Goal: Find specific page/section: Find specific page/section

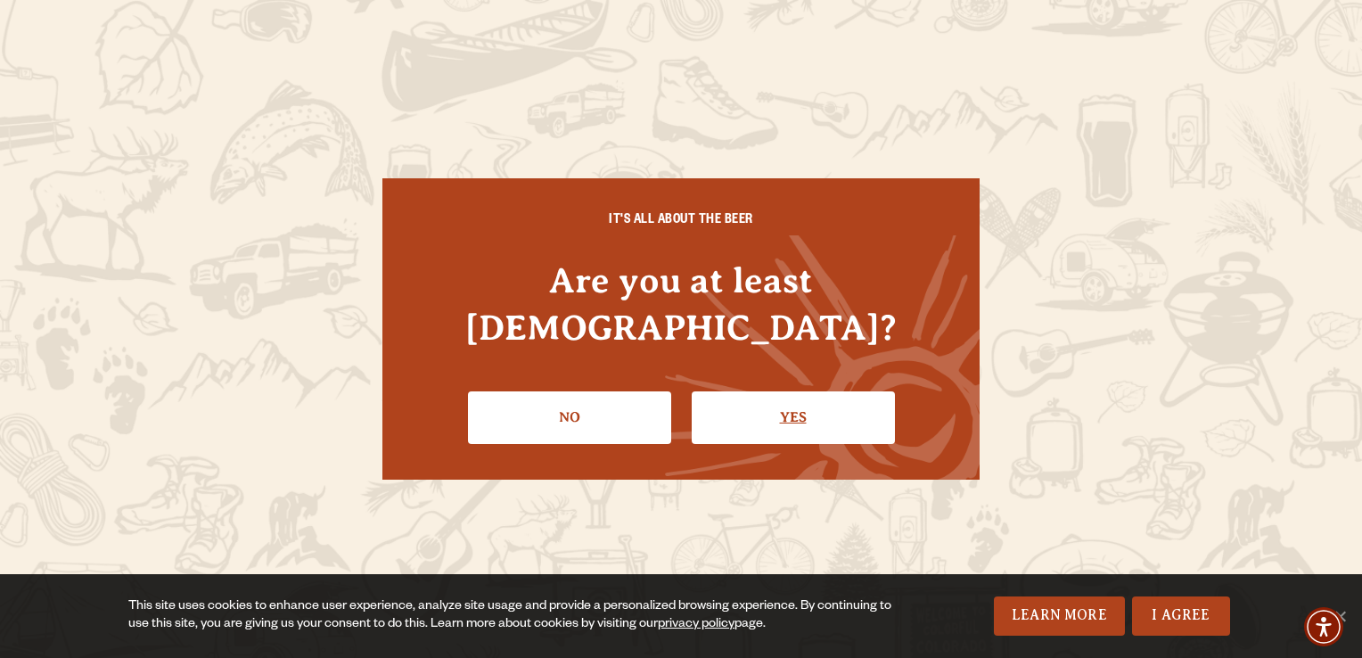
click at [782, 404] on link "Yes" at bounding box center [793, 417] width 203 height 52
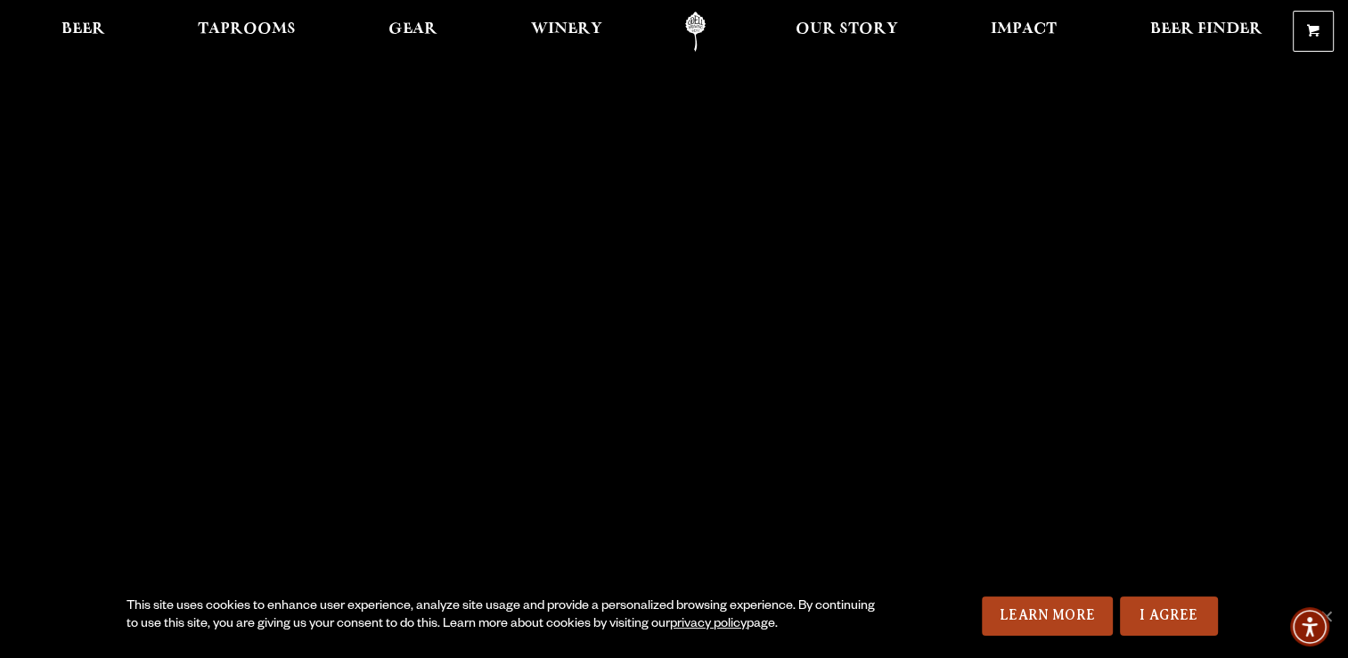
click at [166, 38] on ul "Beer Taprooms Gear Winery Our Story Impact Beer Finder Menu Menu" at bounding box center [662, 32] width 1224 height 40
click at [209, 31] on span "Taprooms" at bounding box center [247, 29] width 98 height 14
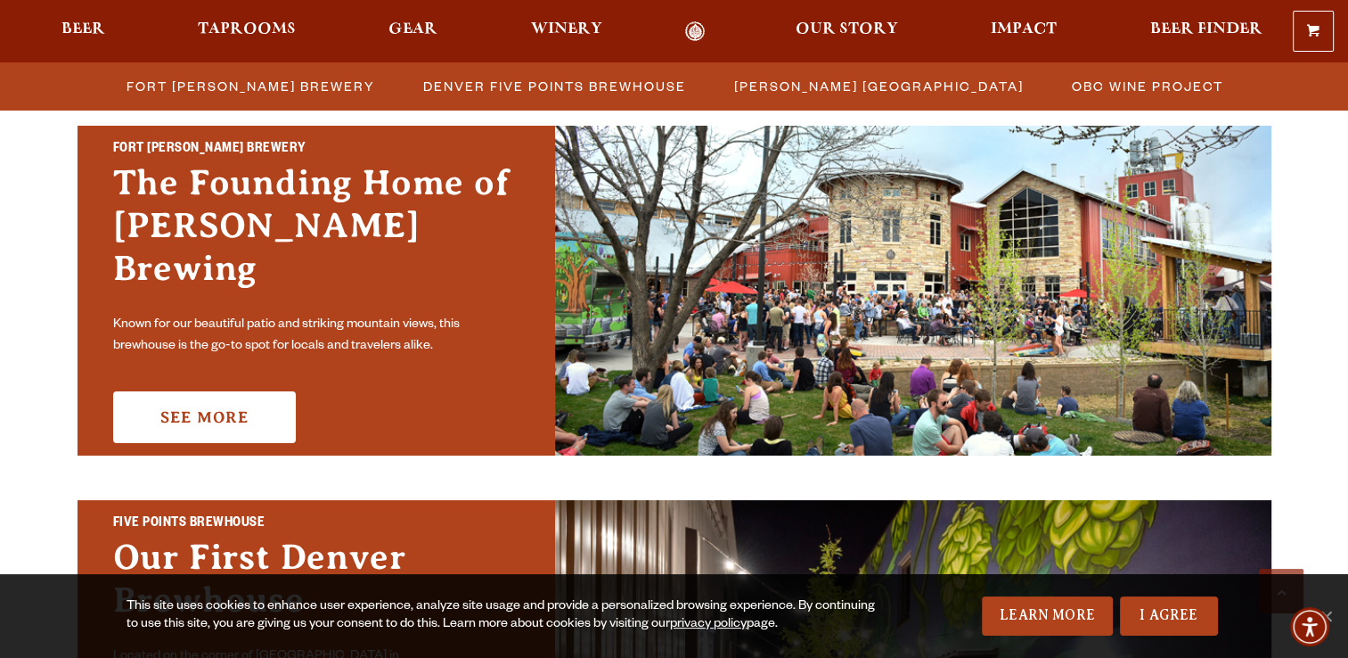
scroll to position [545, 0]
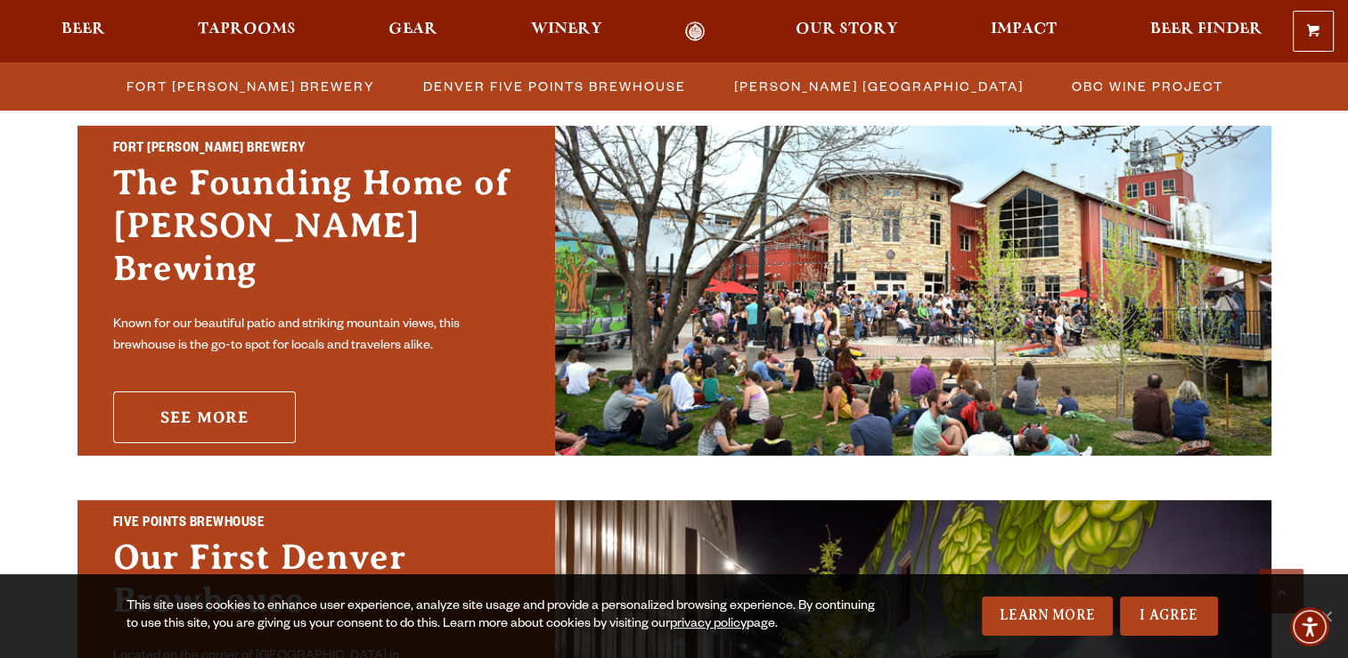
click at [259, 400] on link "See More" at bounding box center [204, 417] width 183 height 52
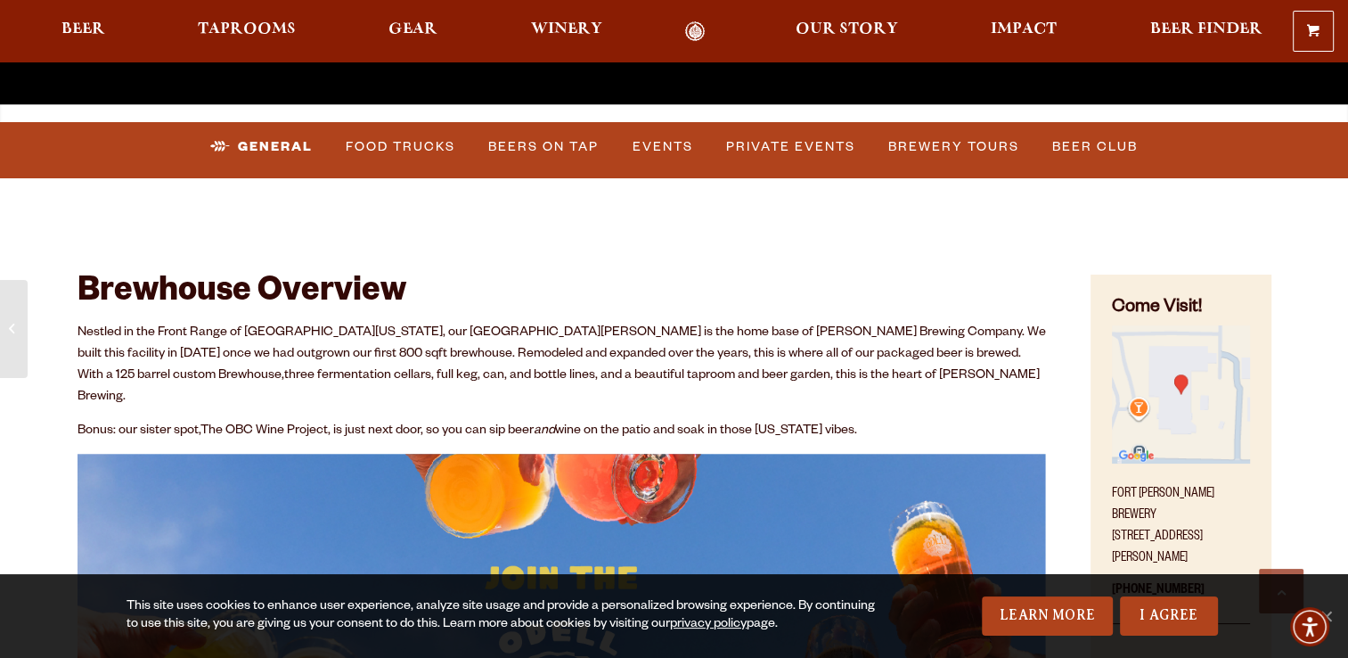
scroll to position [652, 0]
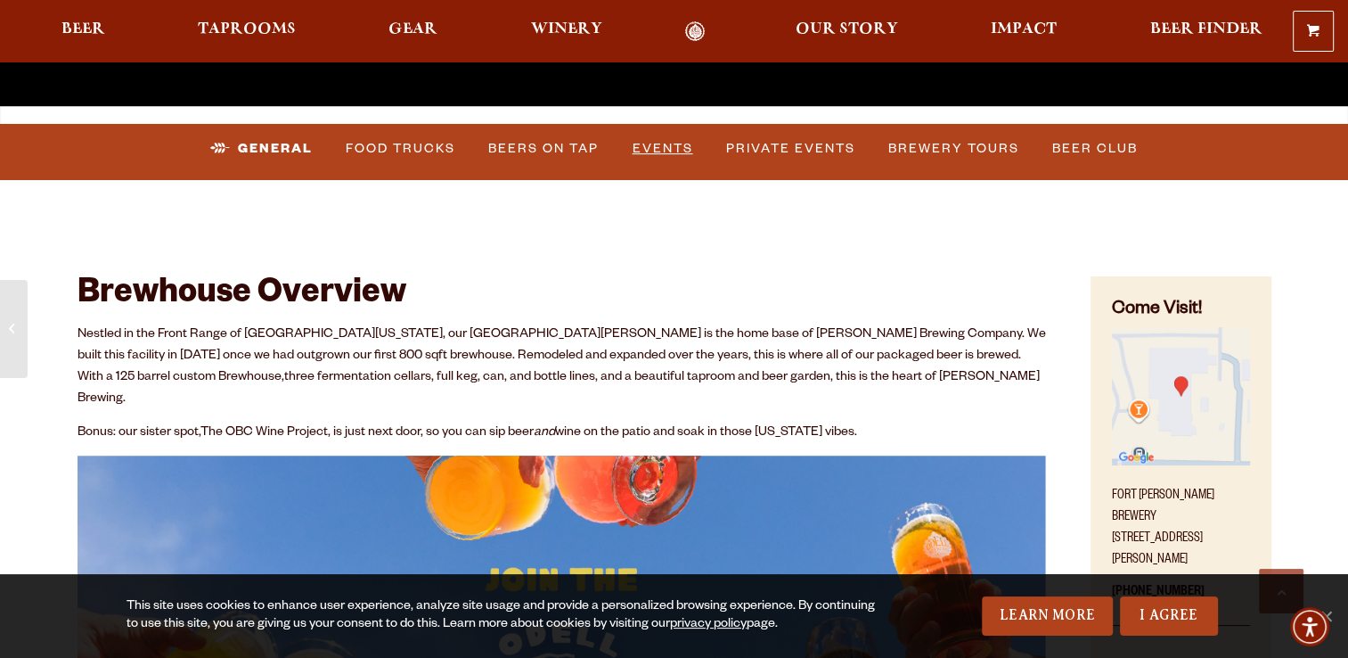
click at [655, 139] on link "Events" at bounding box center [663, 148] width 75 height 41
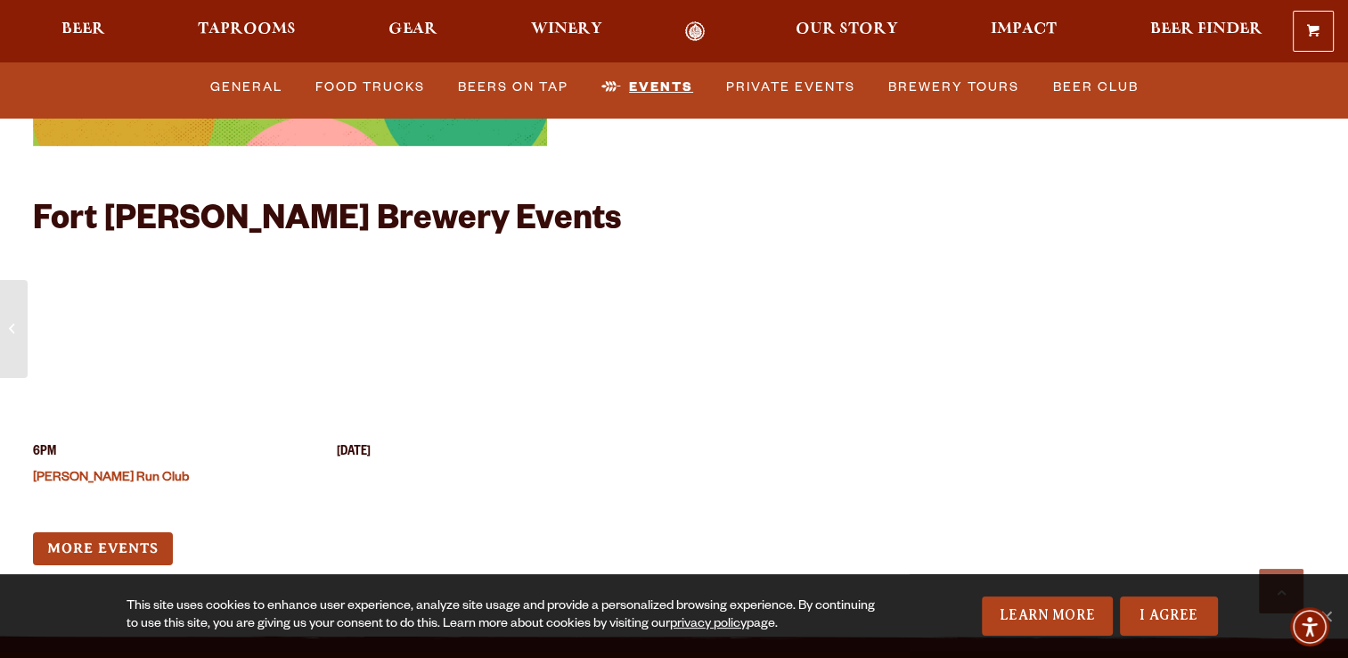
scroll to position [6919, 0]
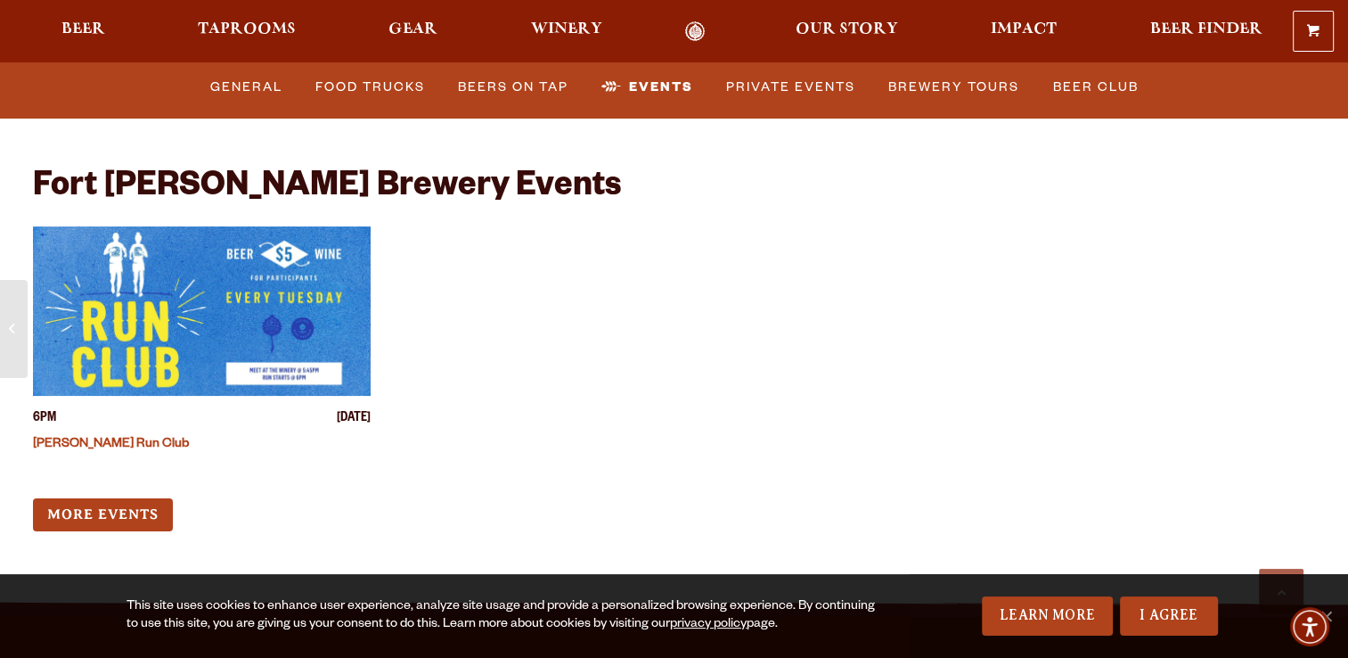
click at [127, 445] on div "6PM [DATE] [PERSON_NAME] Run Club More Events" at bounding box center [562, 378] width 1059 height 305
click at [130, 498] on link "More Events" at bounding box center [103, 514] width 140 height 33
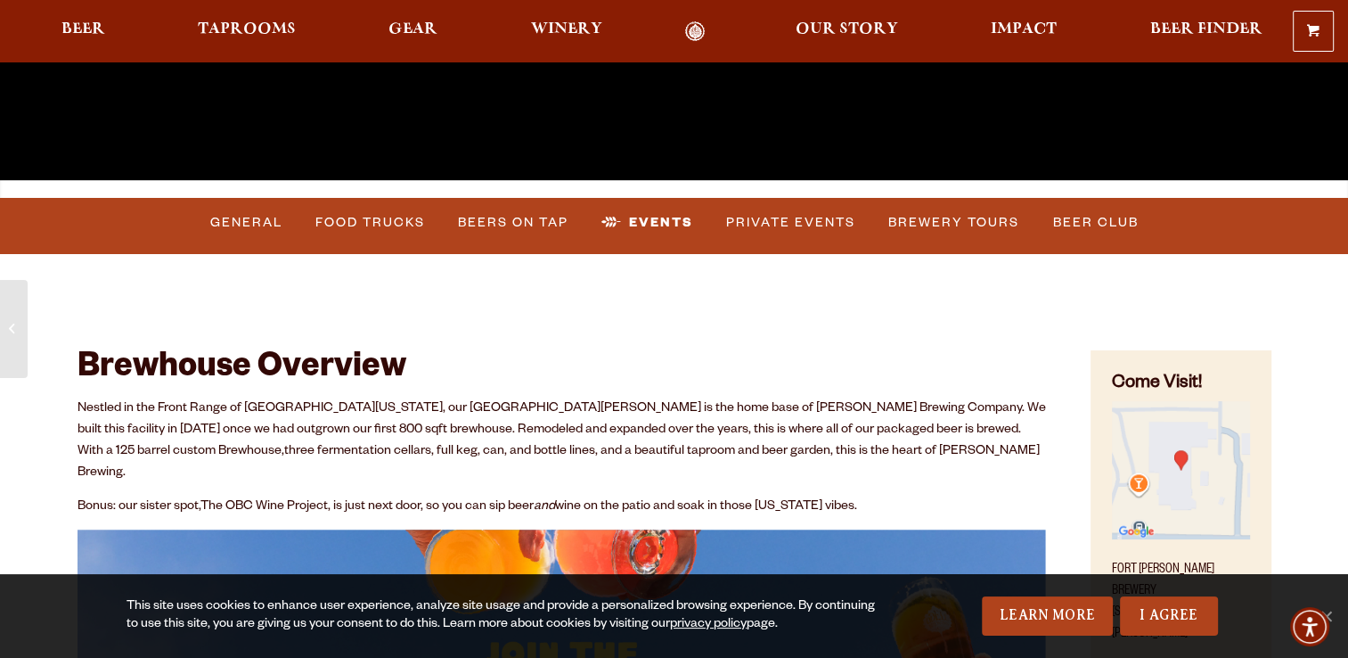
scroll to position [0, 0]
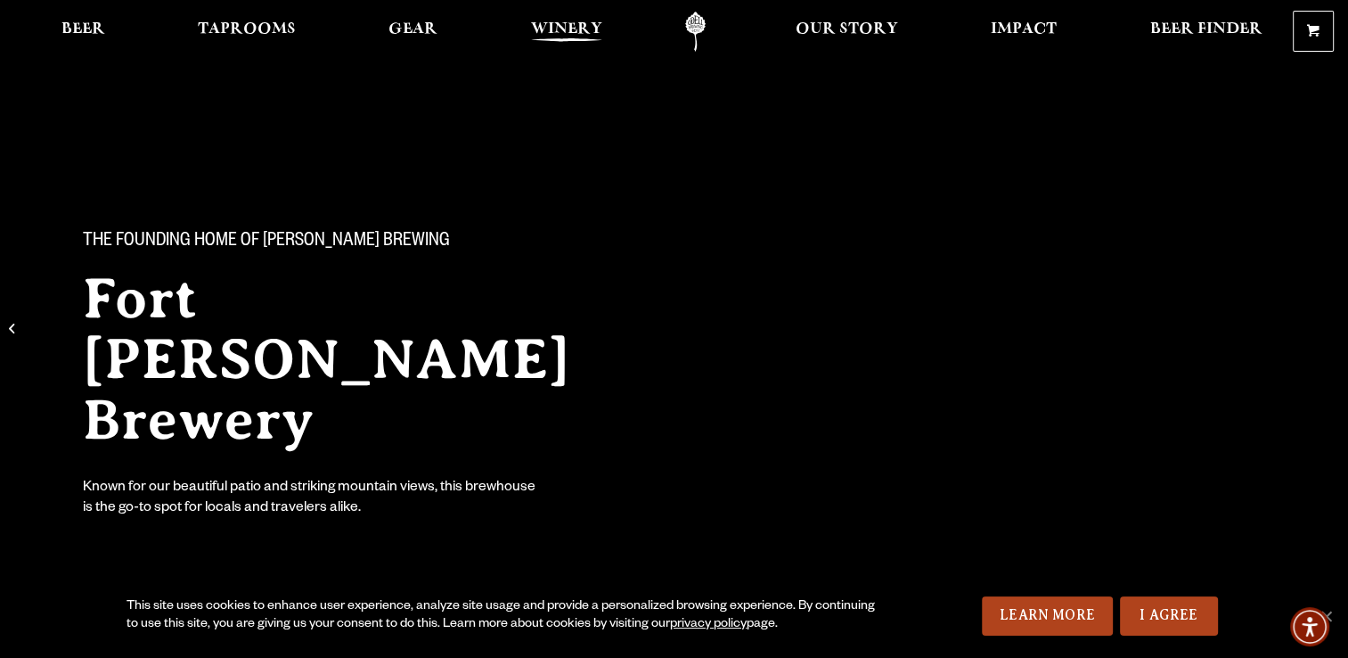
click at [577, 22] on span "Winery" at bounding box center [566, 29] width 71 height 14
